Goal: Transaction & Acquisition: Purchase product/service

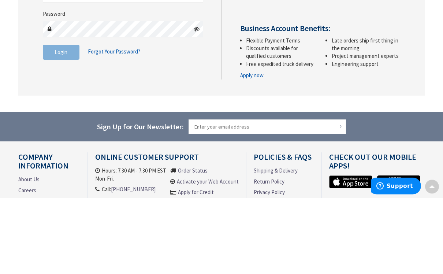
scroll to position [77, 0]
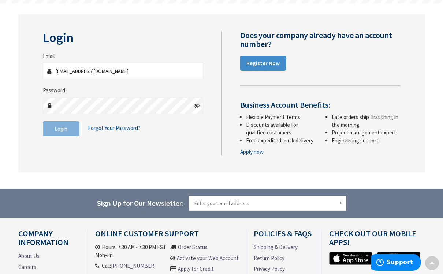
type input "[EMAIL_ADDRESS][DOMAIN_NAME]"
click at [61, 128] on button "Login" at bounding box center [61, 128] width 37 height 15
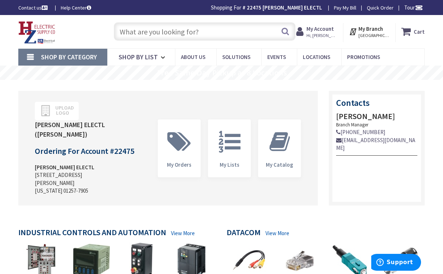
click at [142, 33] on input "text" at bounding box center [205, 31] width 182 height 18
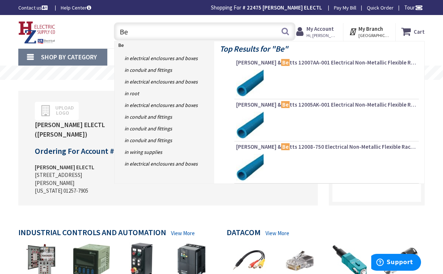
type input "Be1"
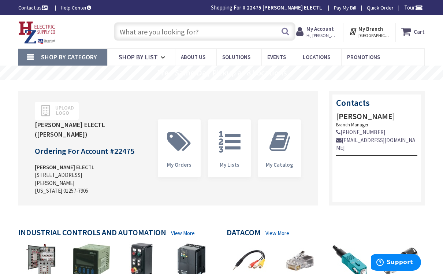
click at [141, 34] on input "text" at bounding box center [205, 31] width 182 height 18
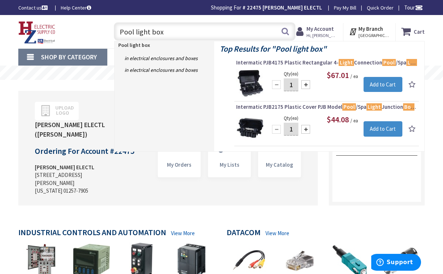
type input "Pool light box"
click at [286, 32] on button "Search" at bounding box center [286, 31] width 10 height 16
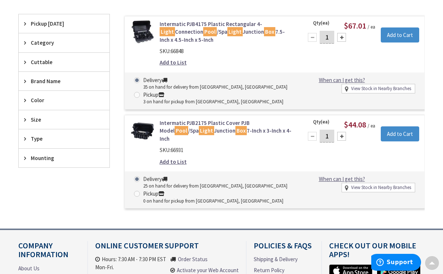
scroll to position [192, 0]
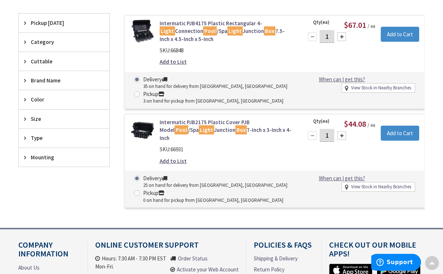
click at [221, 131] on link "Intermatic PJB2175 Plastic Cover PJB Model Pool /Spa Light Junction Box 7-Inch …" at bounding box center [227, 129] width 135 height 23
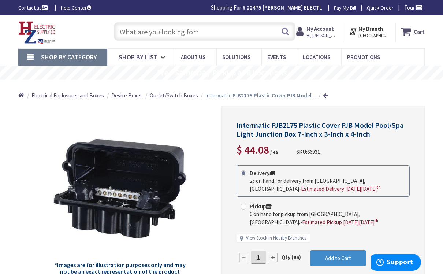
click at [325, 29] on strong "My Account" at bounding box center [320, 28] width 27 height 7
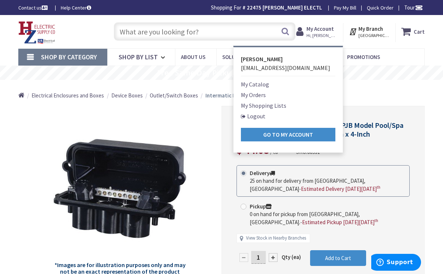
click at [262, 117] on link "Logout" at bounding box center [253, 116] width 25 height 9
